Goal: Find contact information: Find contact information

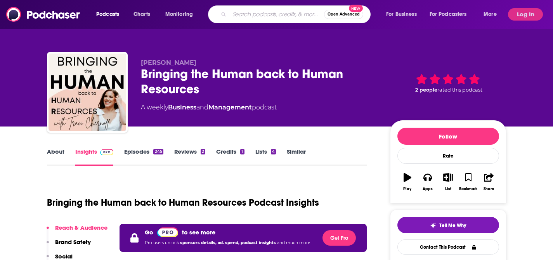
type input "Empowered Patient Podcast"
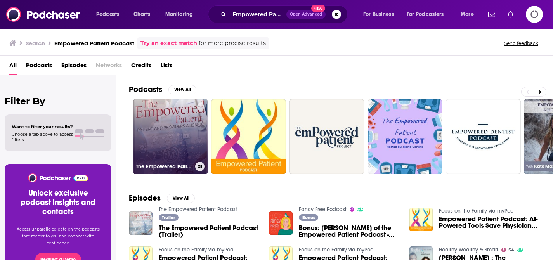
click at [171, 134] on link "The Empowered Patient Podcast" at bounding box center [170, 136] width 75 height 75
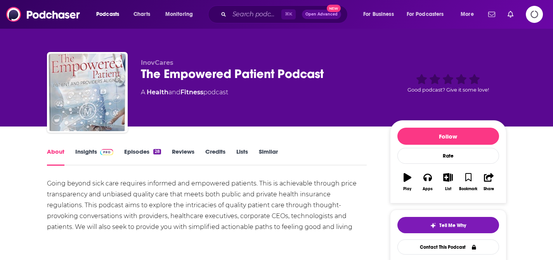
click at [89, 151] on link "Insights" at bounding box center [94, 157] width 38 height 18
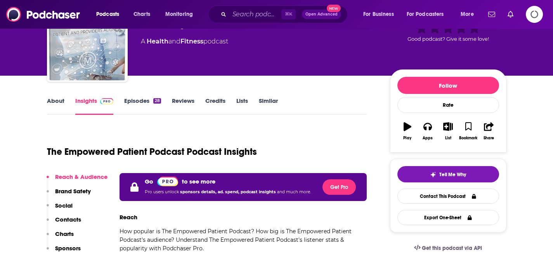
scroll to position [51, 0]
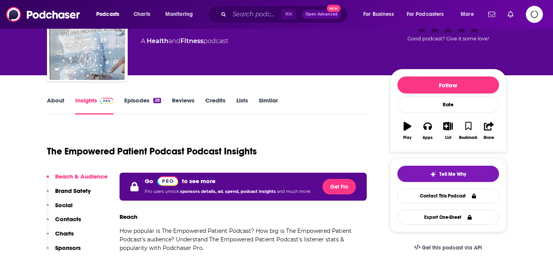
click at [535, 14] on icon "Logging in" at bounding box center [534, 14] width 17 height 17
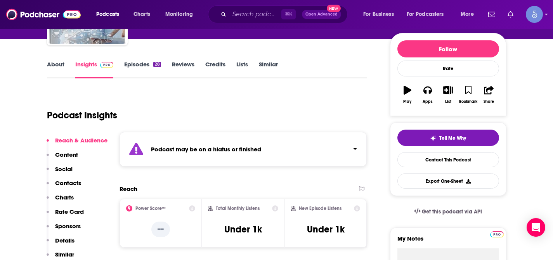
scroll to position [89, 0]
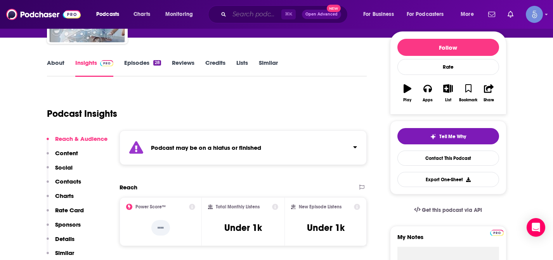
click at [260, 16] on input "Search podcasts, credits, & more..." at bounding box center [255, 14] width 52 height 12
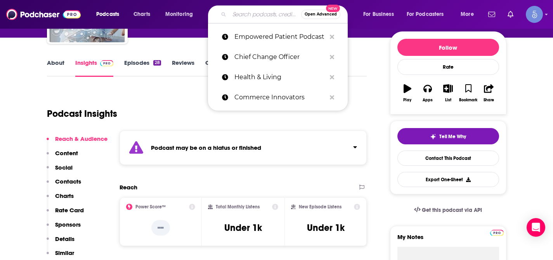
paste input "The Self Esteem and Confidence Mindset: Confidence Strategies for Ambitious Pro…"
type input "The Self Esteem and Confidence Mindset: Confidence Strategies for Ambitious Pro…"
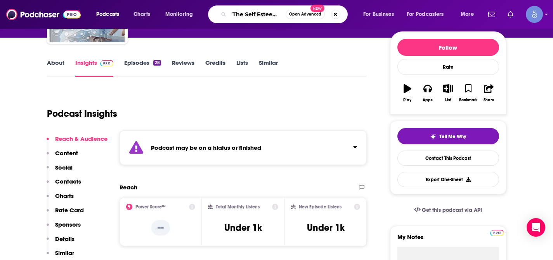
scroll to position [0, 214]
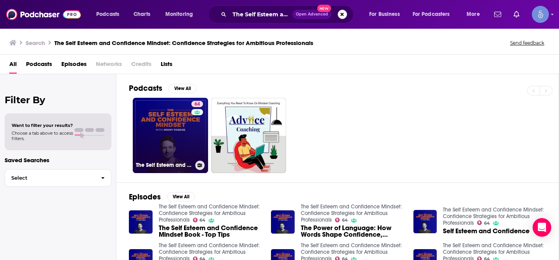
click at [151, 135] on link "64 The Self Esteem and Confidence Mindset: Confidence Strategies for Ambitious …" at bounding box center [170, 135] width 75 height 75
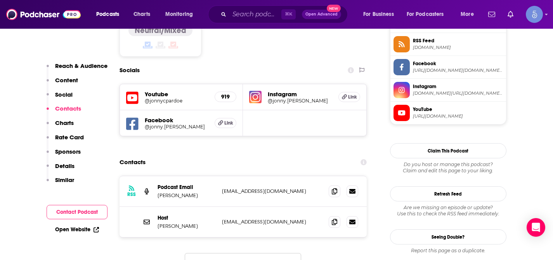
scroll to position [650, 0]
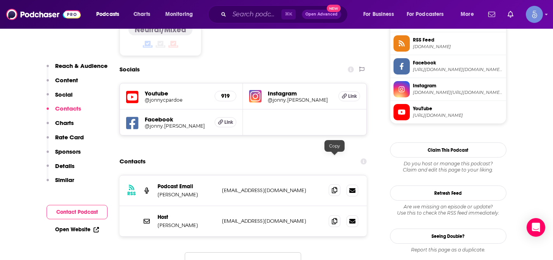
click at [334, 187] on icon at bounding box center [334, 190] width 5 height 6
click at [337, 218] on icon at bounding box center [334, 221] width 5 height 6
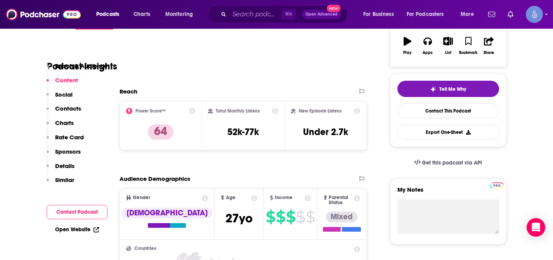
scroll to position [0, 0]
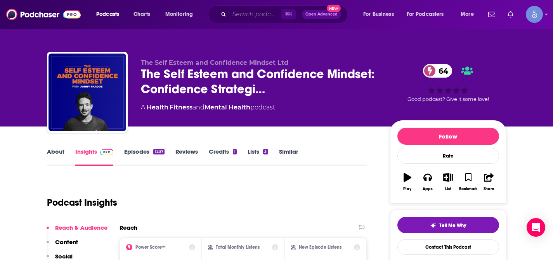
click at [243, 14] on input "Search podcasts, credits, & more..." at bounding box center [255, 14] width 52 height 12
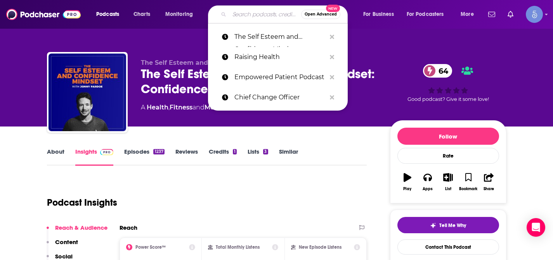
paste input "Aligned & Thriving | Wellness Tips, Spiritual Growth, Self-Love Healing"
type input "Aligned & Thriving | Wellness Tips, Spiritual Growth, Self-Love Healing"
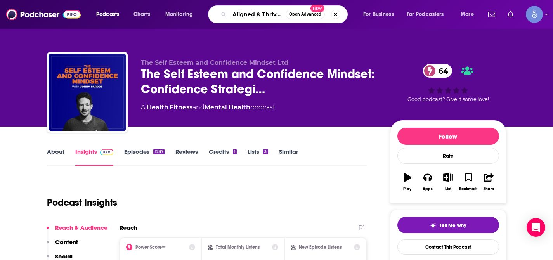
scroll to position [0, 149]
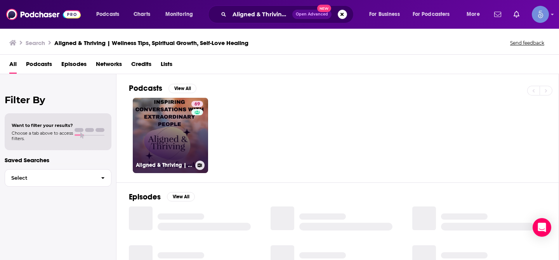
click at [171, 121] on link "69 Aligned & Thriving | Wellness Tips, Spiritual Growth, Self-Love Healing" at bounding box center [170, 135] width 75 height 75
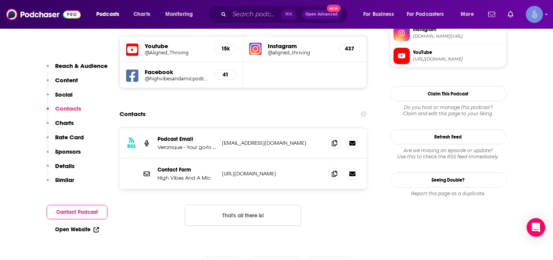
scroll to position [705, 0]
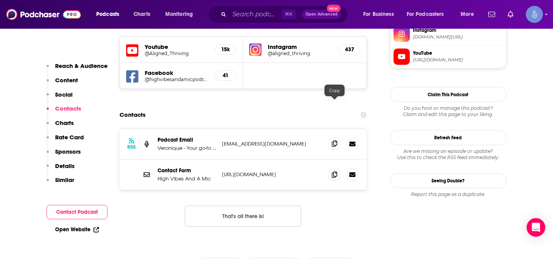
click at [334, 138] on span at bounding box center [335, 144] width 12 height 12
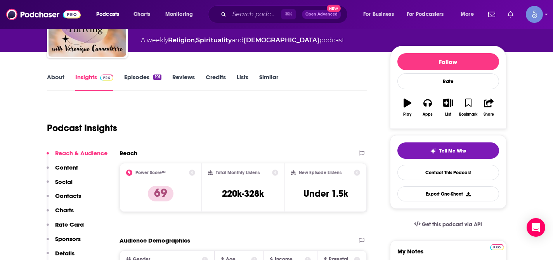
scroll to position [46, 0]
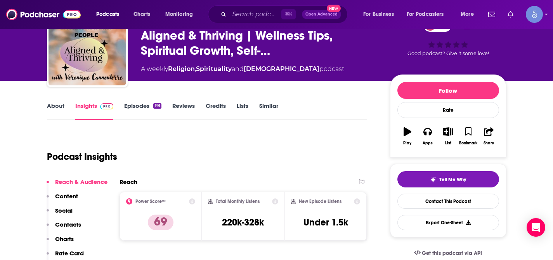
click at [55, 105] on link "About" at bounding box center [55, 111] width 17 height 18
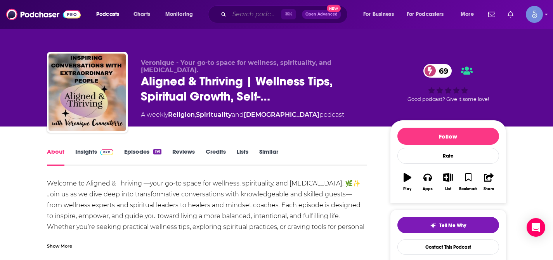
click at [258, 17] on input "Search podcasts, credits, & more..." at bounding box center [255, 14] width 52 height 12
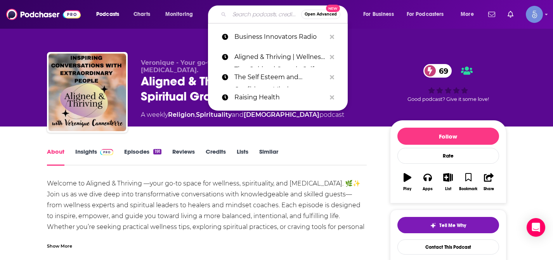
paste input "Well, That F*cked Me Up! Surviving Life Changing Events"
type input "Well, That F*cked Me Up! Surviving Life Changing Events"
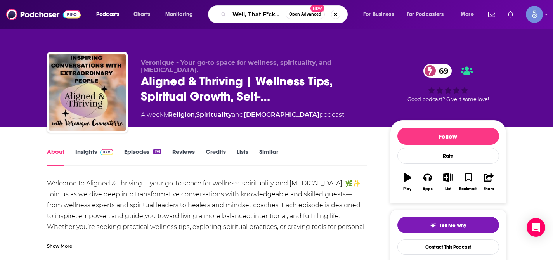
scroll to position [0, 113]
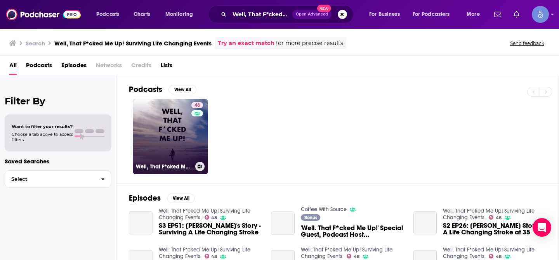
click at [171, 132] on link "48 Well, That F*cked Me Up! Surviving Life Changing Events." at bounding box center [170, 136] width 75 height 75
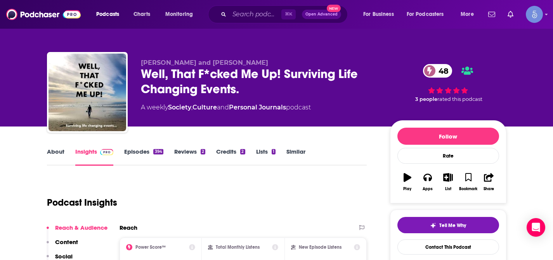
scroll to position [40, 0]
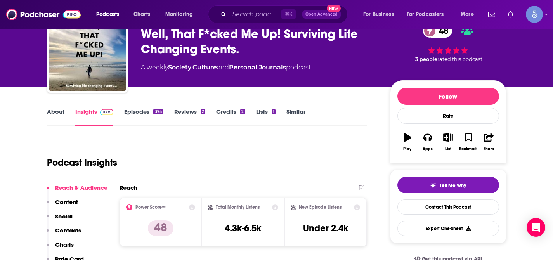
click at [55, 109] on link "About" at bounding box center [55, 117] width 17 height 18
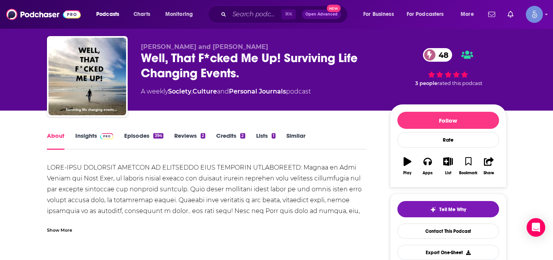
scroll to position [21, 0]
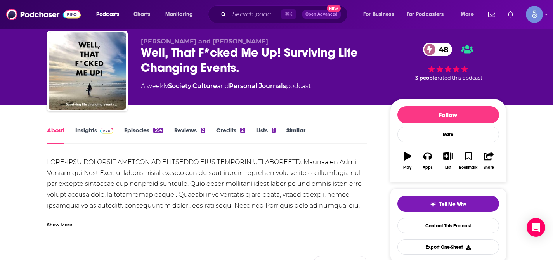
click at [97, 133] on span at bounding box center [105, 129] width 17 height 7
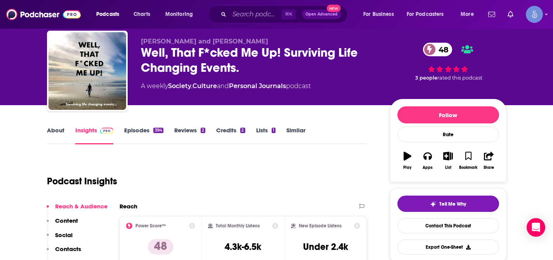
scroll to position [63, 0]
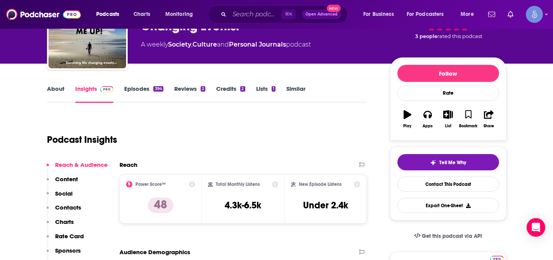
click at [71, 204] on p "Contacts" at bounding box center [68, 207] width 26 height 7
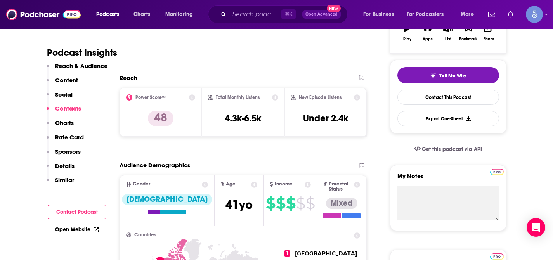
scroll to position [615, 0]
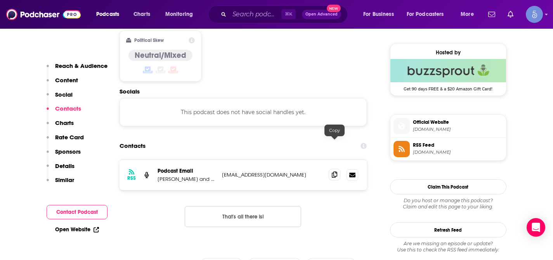
click at [338, 169] on span at bounding box center [335, 175] width 12 height 12
